Goal: Transaction & Acquisition: Book appointment/travel/reservation

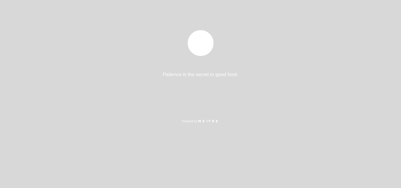
select select "pt"
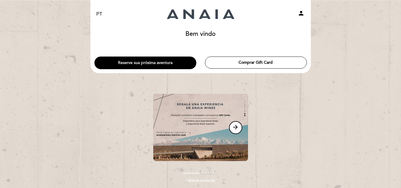
click at [174, 62] on button "Reserve sua próxima aventura" at bounding box center [145, 62] width 102 height 13
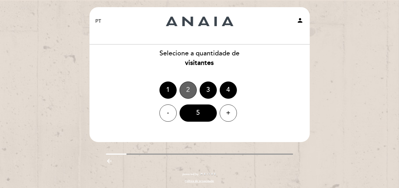
click at [188, 89] on div "2" at bounding box center [188, 89] width 17 height 17
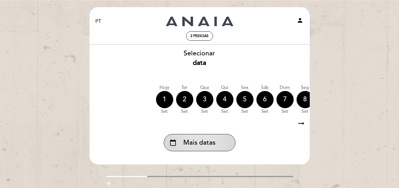
click at [203, 139] on span "Mais datas" at bounding box center [200, 142] width 32 height 9
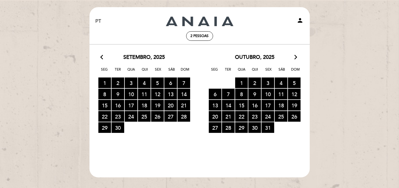
click at [297, 58] on icon "arrow_forward_ios" at bounding box center [295, 57] width 5 height 7
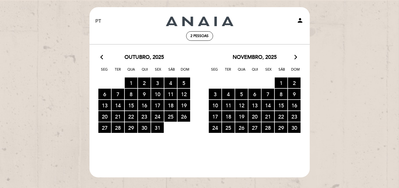
click at [295, 57] on icon "arrow_forward_ios" at bounding box center [295, 57] width 5 height 7
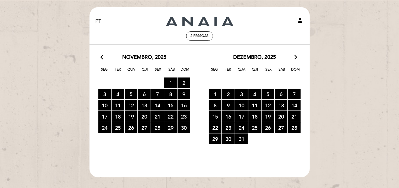
click at [295, 57] on icon "arrow_forward_ios" at bounding box center [295, 57] width 5 height 7
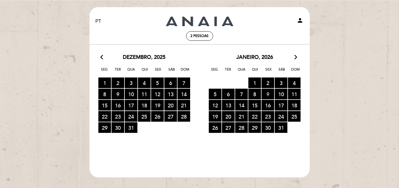
click at [268, 95] on span "9 RESERVAS DISPONÍVEIS" at bounding box center [268, 94] width 13 height 11
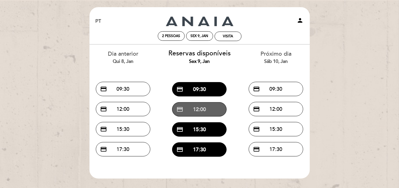
click at [201, 111] on button "credit_card 12:00" at bounding box center [199, 109] width 54 height 14
